Goal: Information Seeking & Learning: Learn about a topic

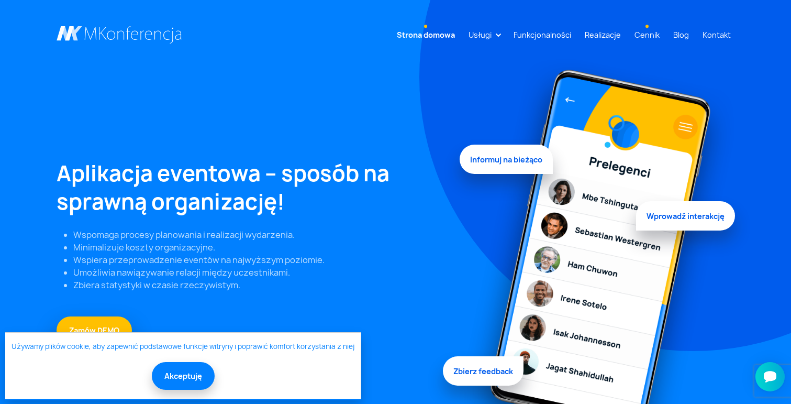
click at [649, 31] on link "Cennik" at bounding box center [648, 34] width 34 height 19
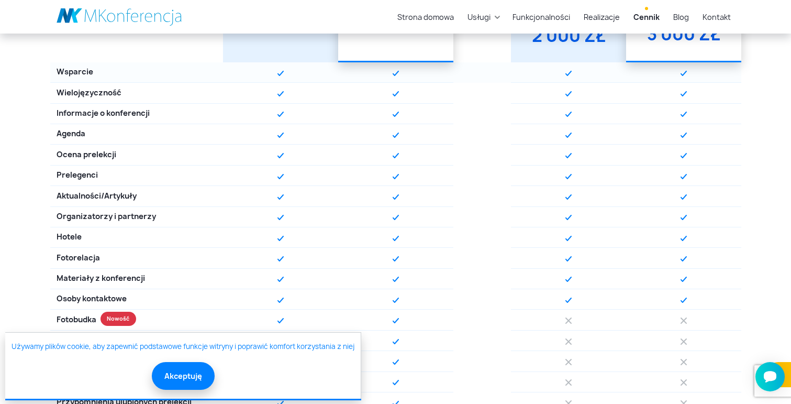
scroll to position [416, 0]
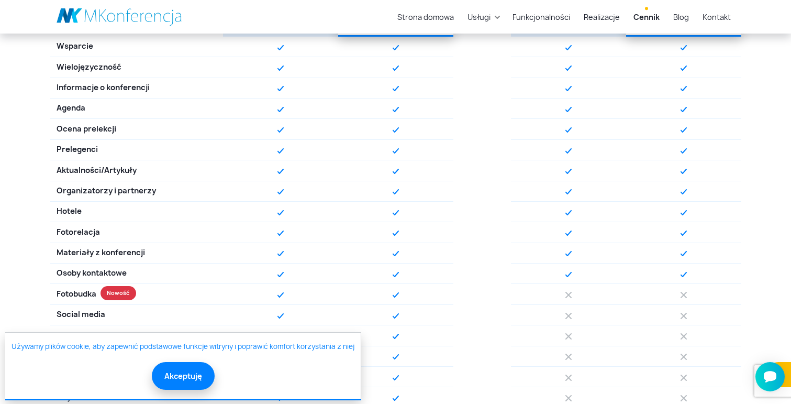
click at [201, 361] on p "Używamy plików cookie, aby zapewnić podstawowe funkcje witryny i poprawić komfo…" at bounding box center [183, 365] width 343 height 48
click at [191, 372] on button "Akceptuję" at bounding box center [183, 375] width 63 height 28
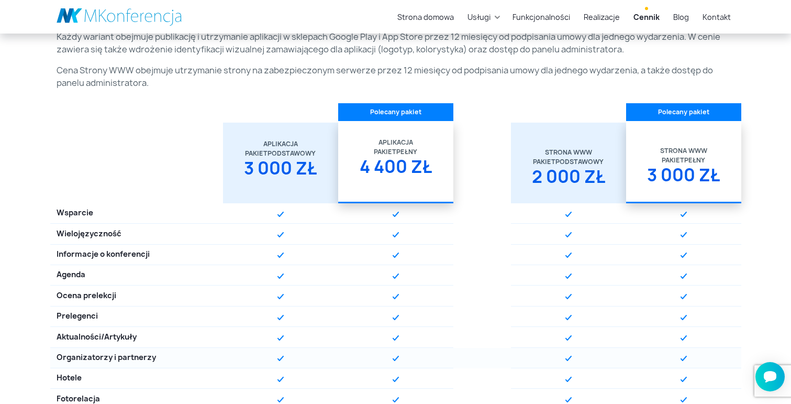
scroll to position [249, 0]
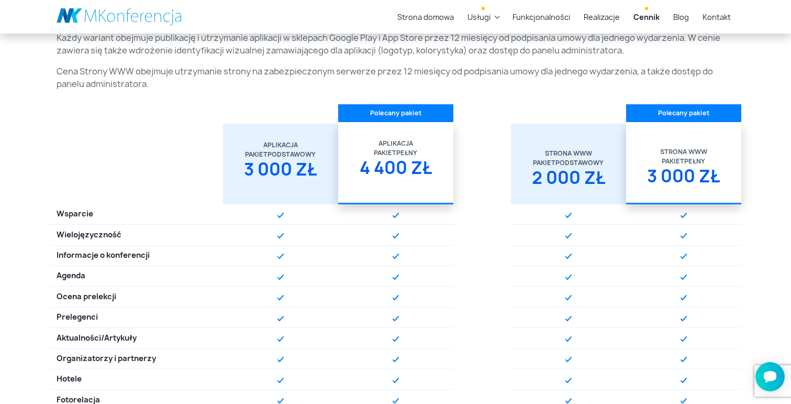
click at [477, 13] on link "Usługi" at bounding box center [478, 16] width 31 height 19
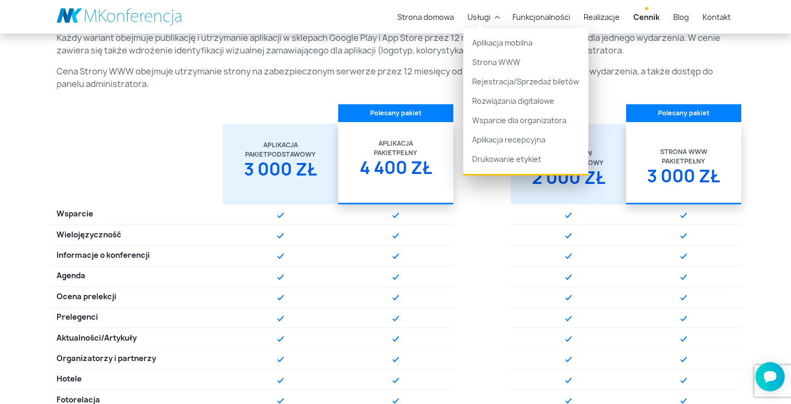
click at [420, 64] on div "Aplikacja mobilna i strona WWW Aplikacja mobilna i strona WWW dostępne są w 2 w…" at bounding box center [395, 30] width 691 height 135
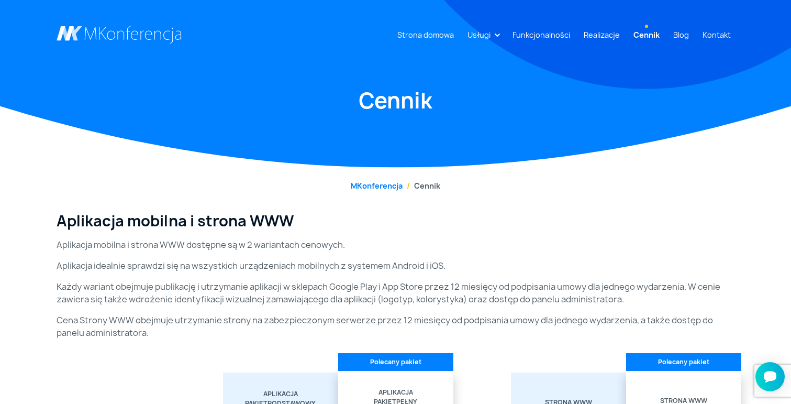
scroll to position [0, 0]
click at [590, 35] on link "Realizacje" at bounding box center [602, 34] width 45 height 19
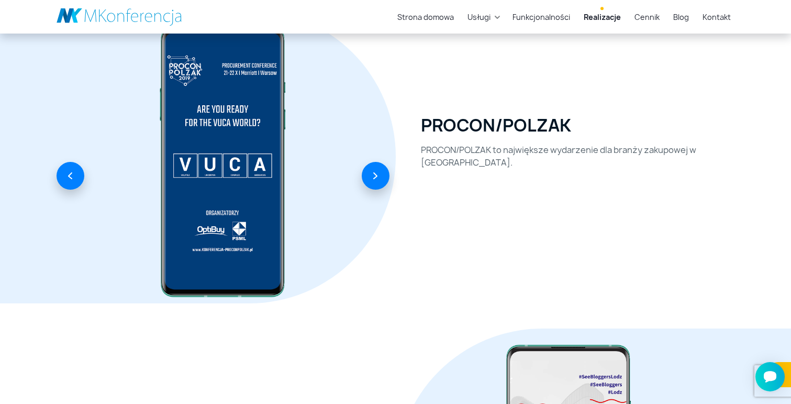
scroll to position [1133, 0]
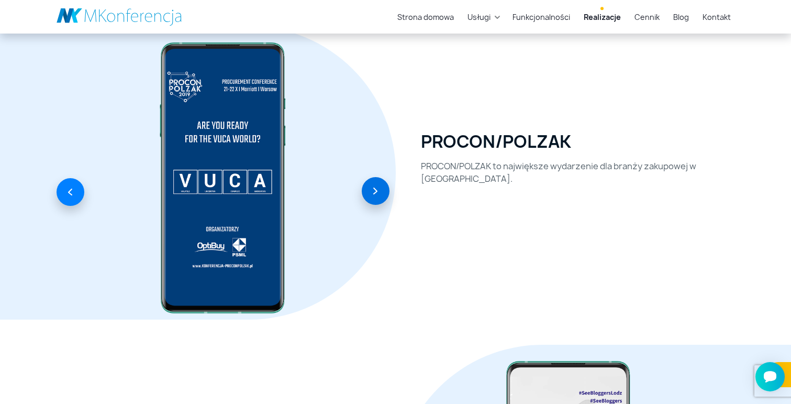
click at [374, 193] on button "button" at bounding box center [376, 191] width 28 height 28
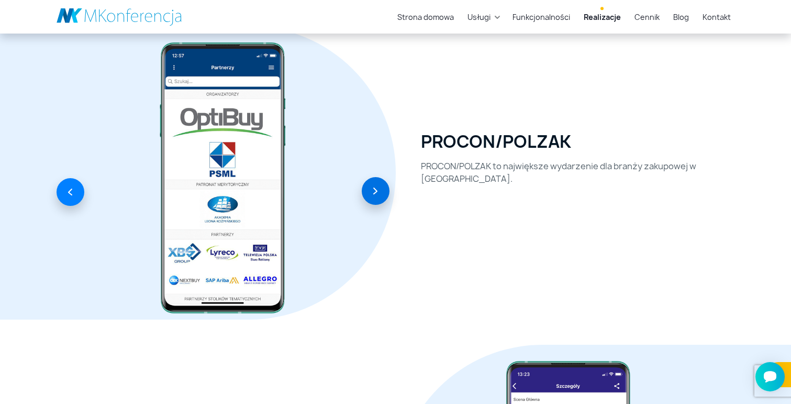
click at [374, 193] on button "button" at bounding box center [376, 191] width 28 height 28
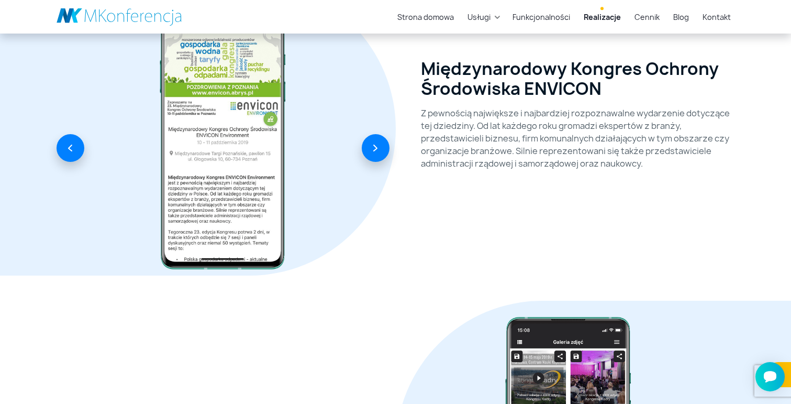
scroll to position [3112, 0]
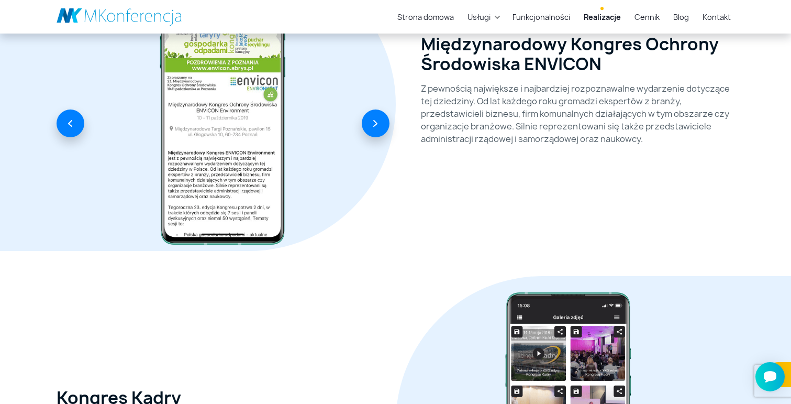
click at [375, 137] on div at bounding box center [223, 109] width 333 height 283
click at [377, 112] on button "button" at bounding box center [376, 122] width 28 height 28
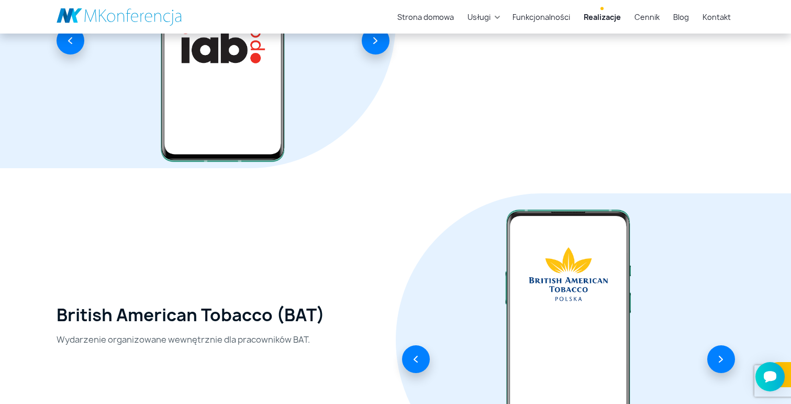
scroll to position [1733, 0]
